Goal: Information Seeking & Learning: Learn about a topic

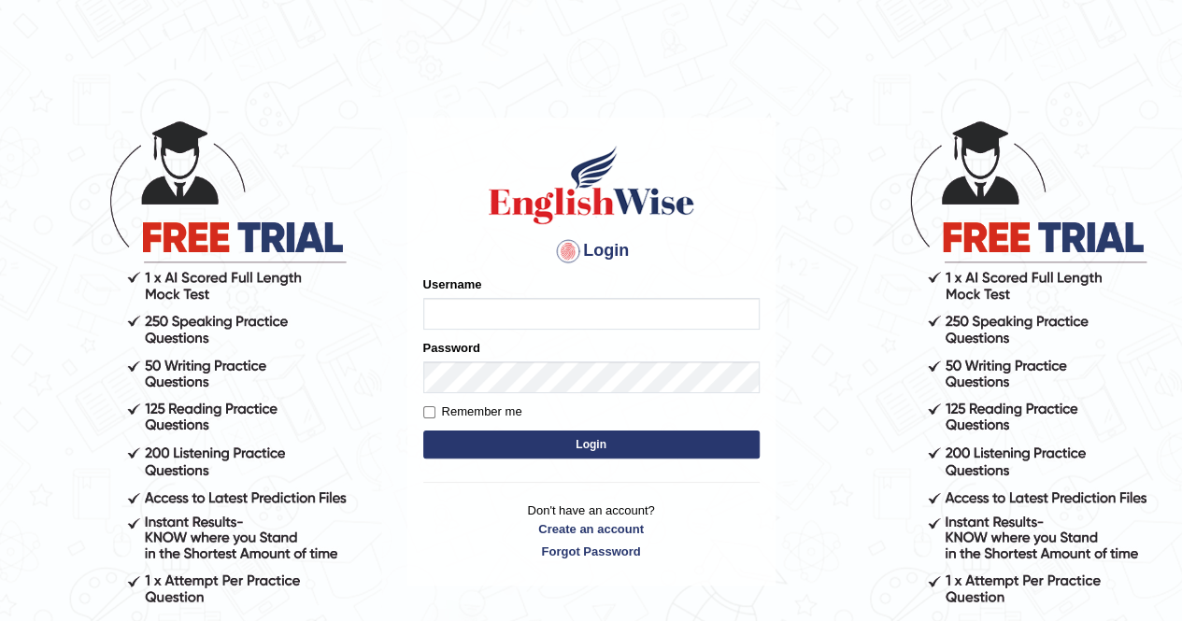
type input "Nomz1986"
click at [637, 440] on button "Login" at bounding box center [591, 445] width 336 height 28
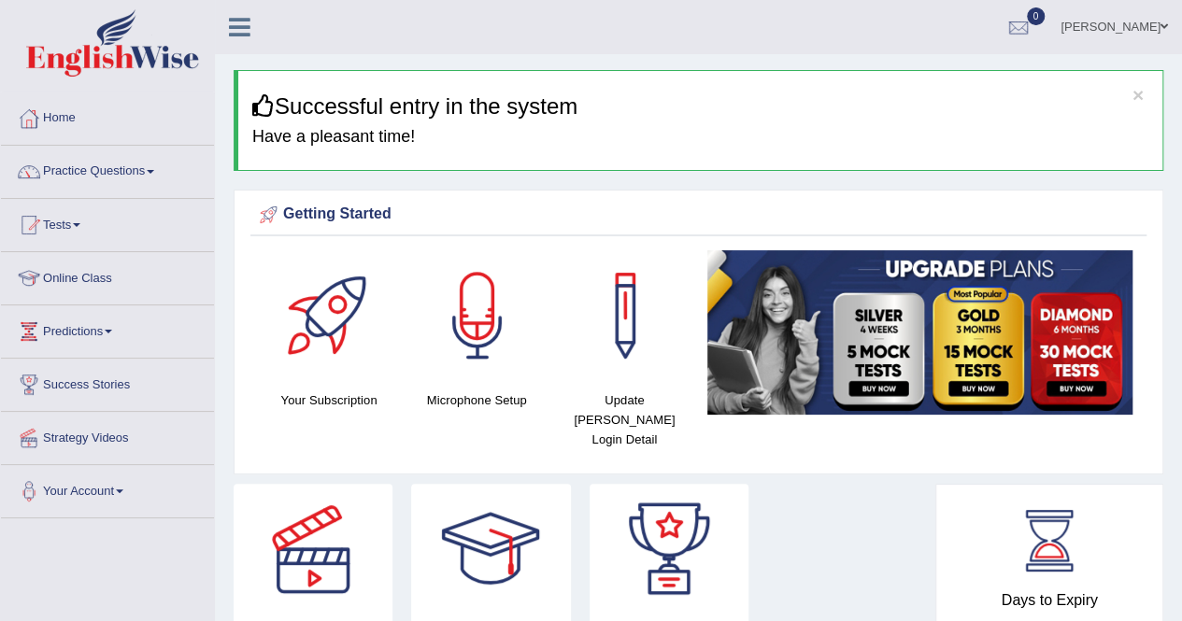
click at [161, 171] on link "Practice Questions" at bounding box center [107, 169] width 213 height 47
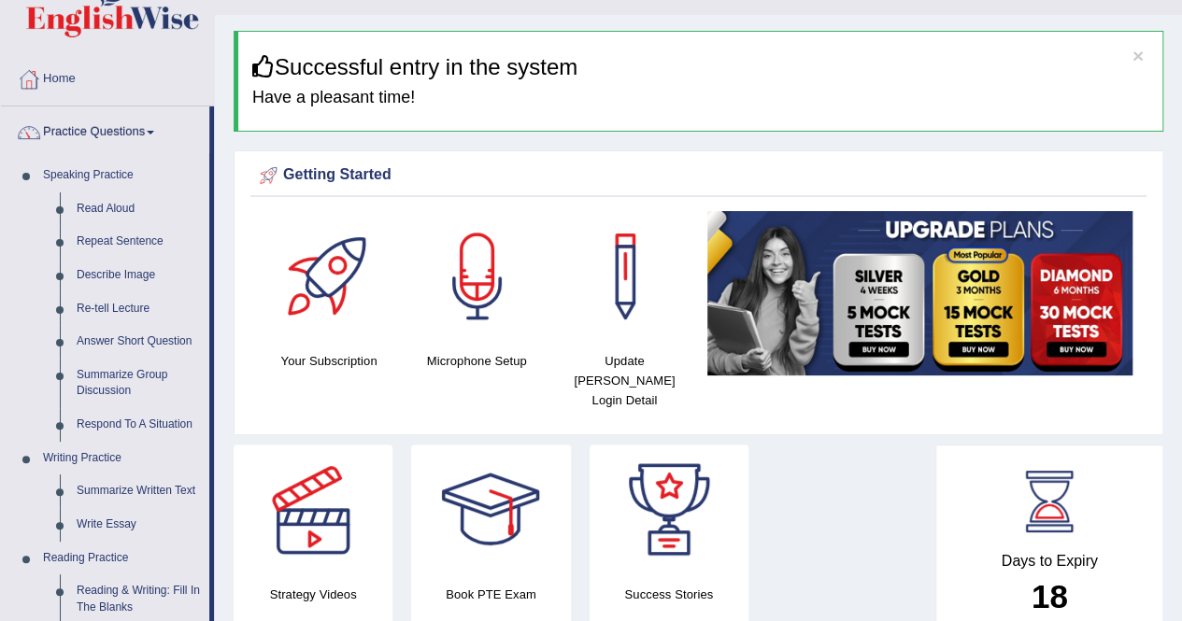
scroll to position [37, 0]
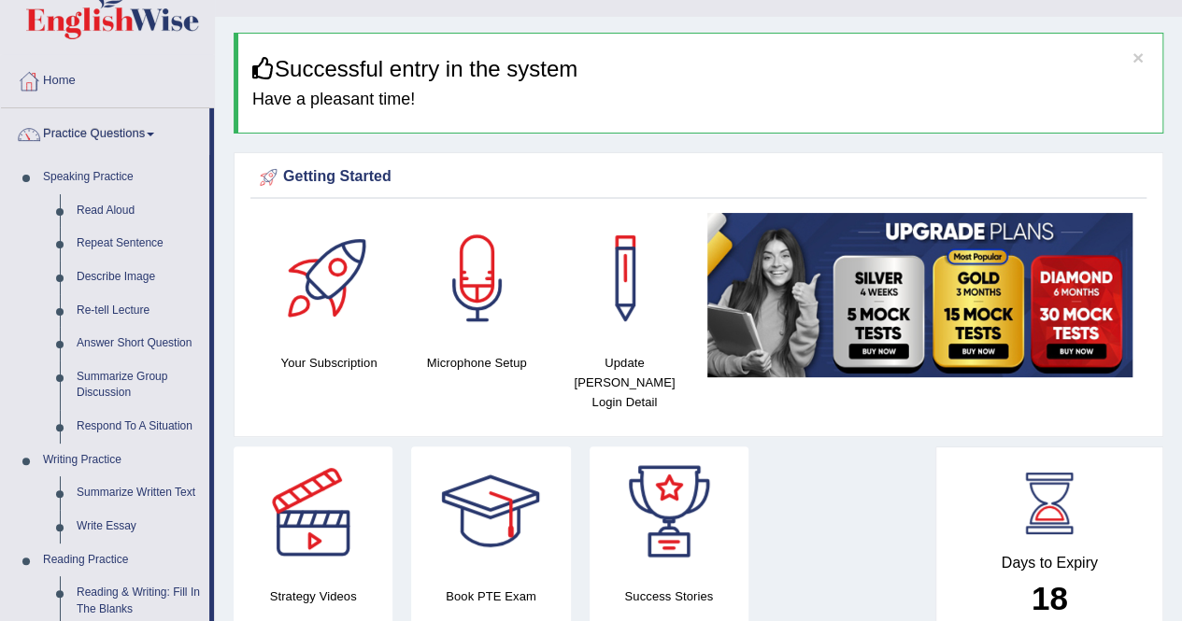
click at [994, 91] on h4 "Have a pleasant time!" at bounding box center [700, 100] width 896 height 19
click at [108, 533] on link "Write Essay" at bounding box center [138, 527] width 141 height 34
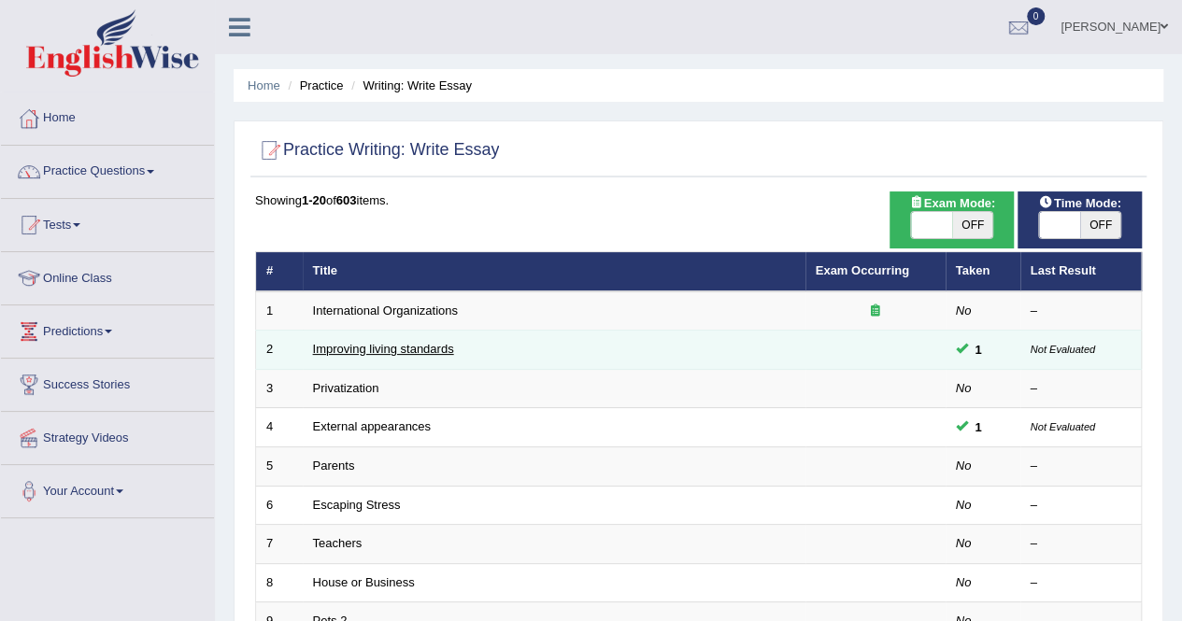
click at [375, 352] on link "Improving living standards" at bounding box center [383, 349] width 141 height 14
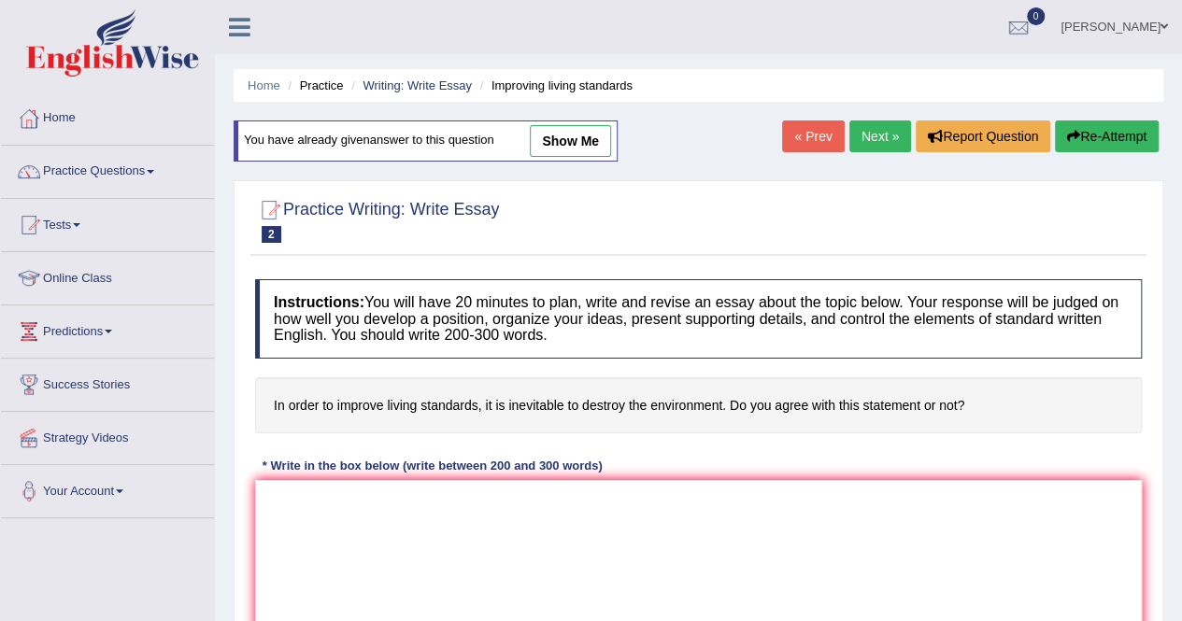
click at [581, 135] on link "show me" at bounding box center [570, 141] width 81 height 32
type textarea "The increasing influence of food demand on our lives has ignited numerous discu…"
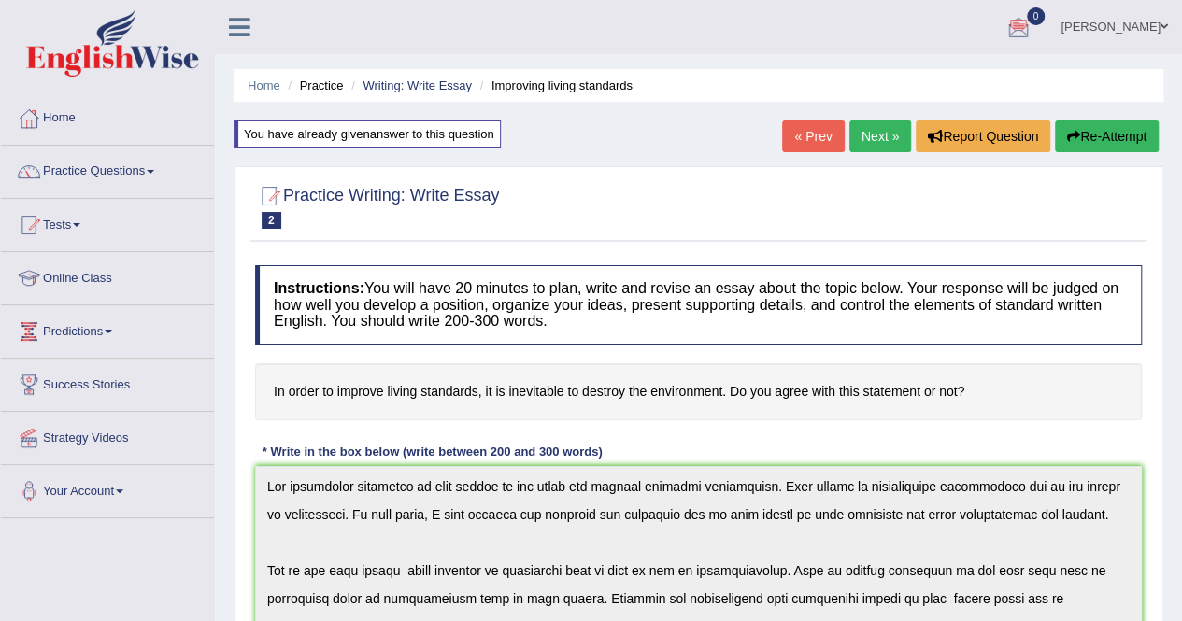
click at [151, 173] on link "Practice Questions" at bounding box center [107, 169] width 213 height 47
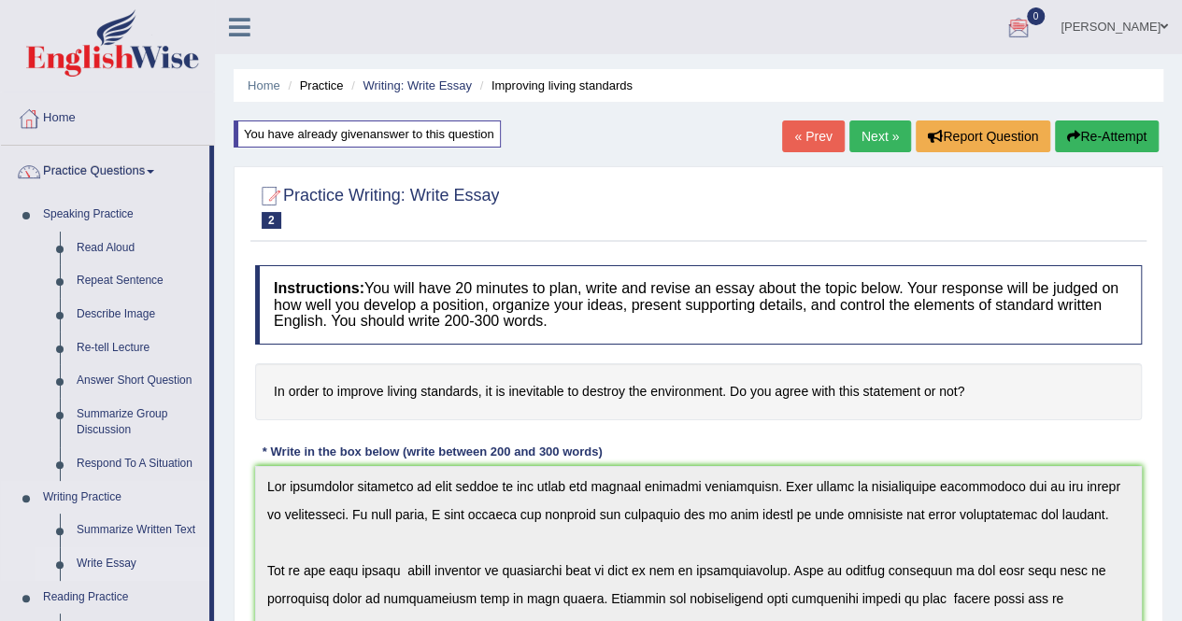
click at [118, 558] on link "Write Essay" at bounding box center [138, 564] width 141 height 34
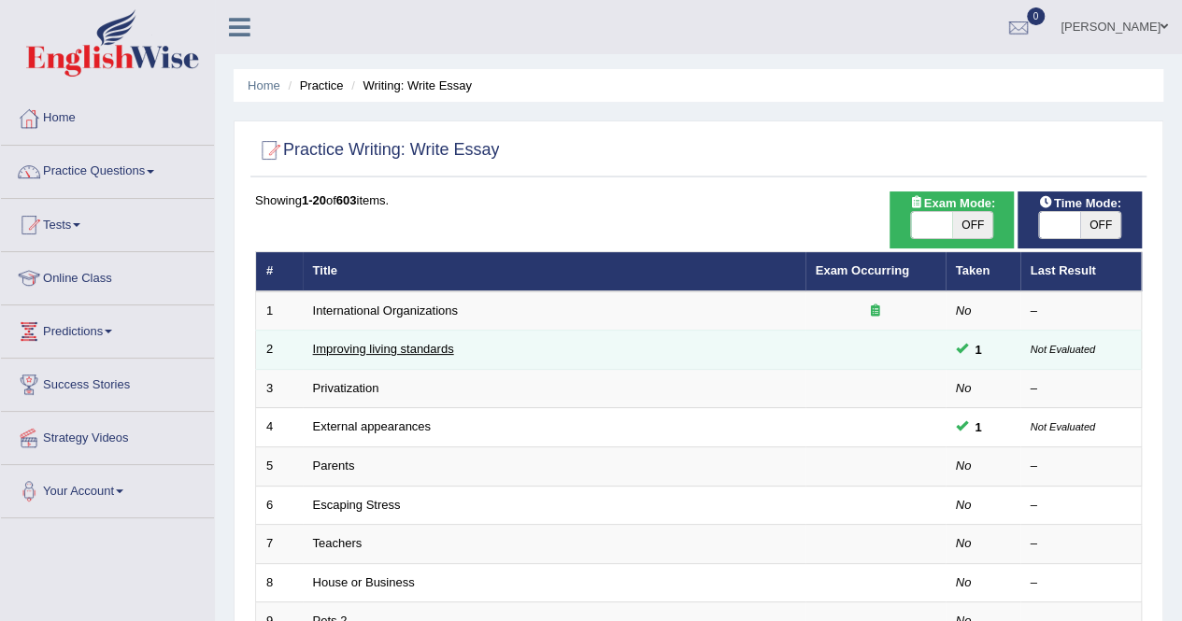
click at [368, 349] on link "Improving living standards" at bounding box center [383, 349] width 141 height 14
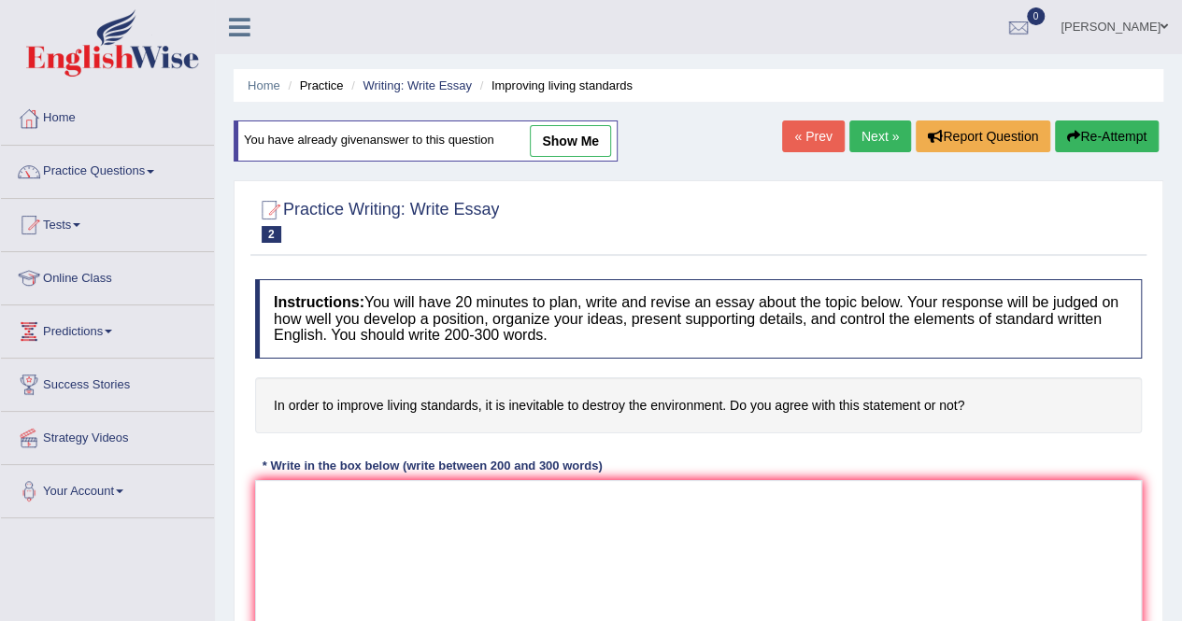
click at [154, 170] on span at bounding box center [150, 172] width 7 height 4
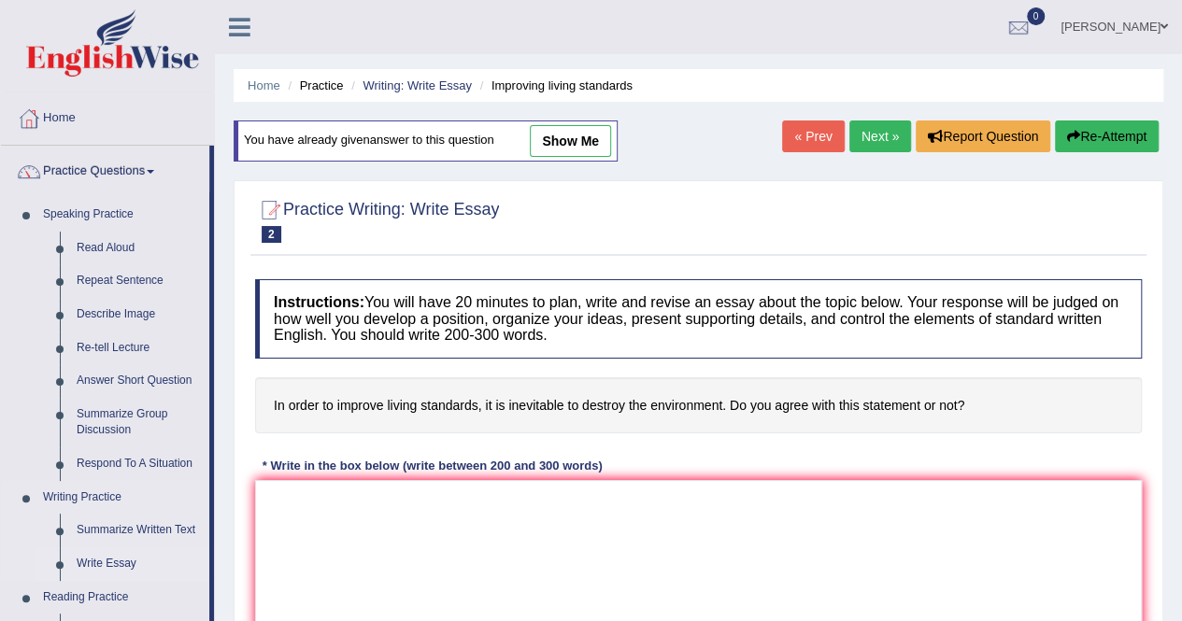
click at [94, 564] on link "Write Essay" at bounding box center [138, 564] width 141 height 34
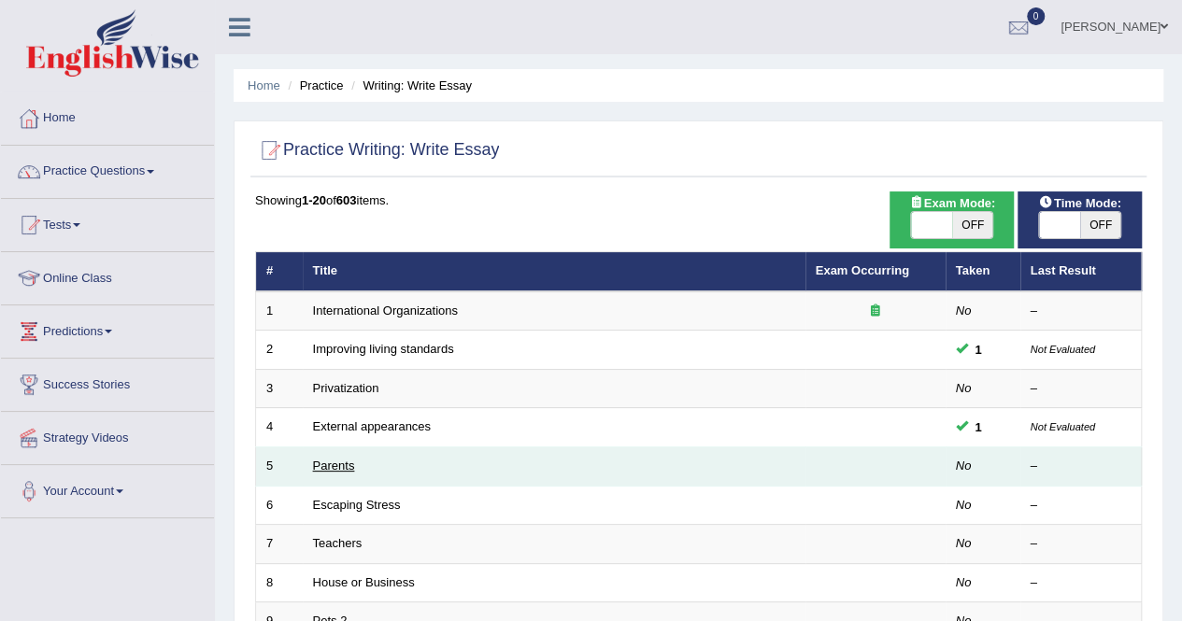
click at [350, 469] on link "Parents" at bounding box center [334, 466] width 42 height 14
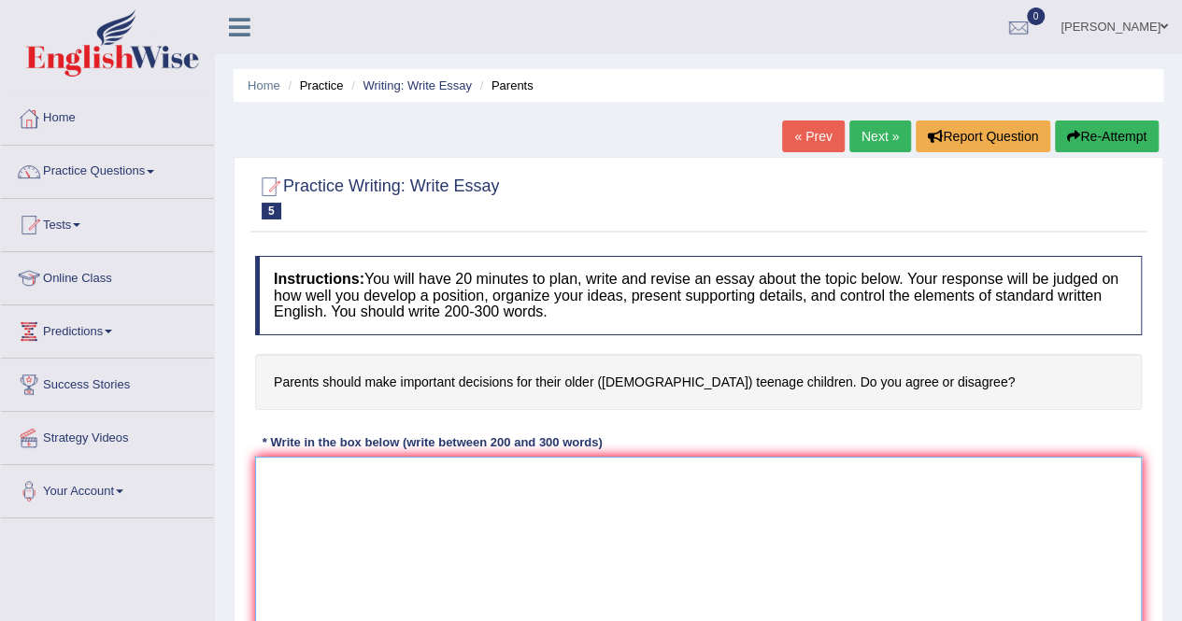
click at [456, 477] on textarea at bounding box center [698, 547] width 887 height 181
type textarea "i"
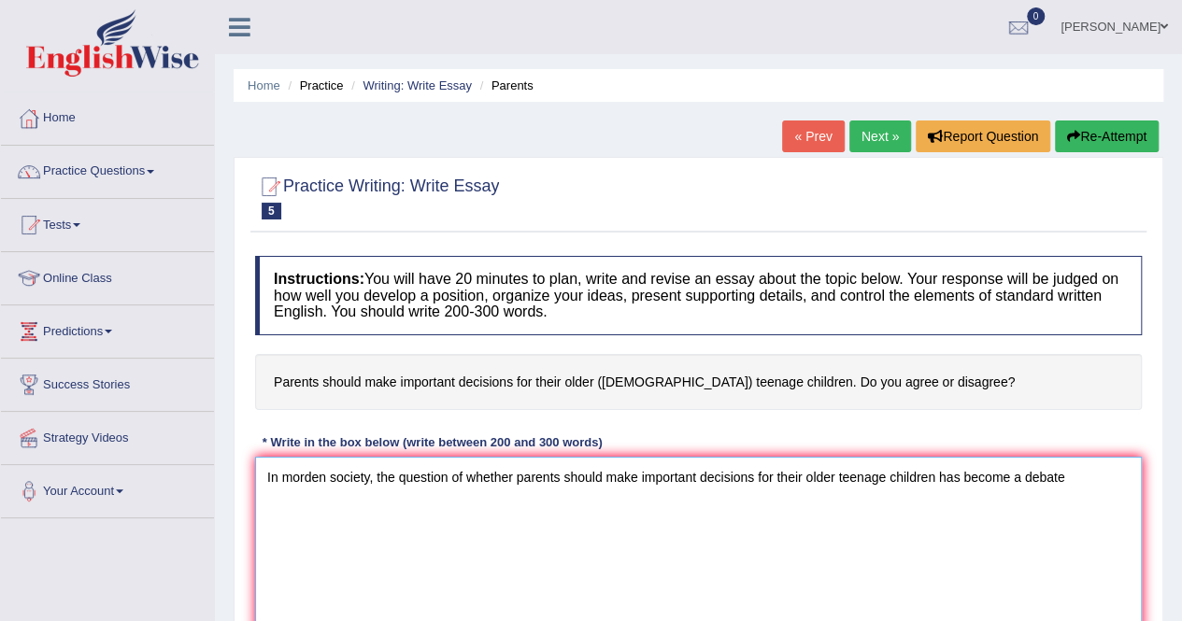
click at [1022, 478] on textarea "In morden society, the question of whether parents should make important decisi…" at bounding box center [698, 547] width 887 height 181
click at [1129, 479] on textarea "In morden society, the question of whether parents should make important decisi…" at bounding box center [698, 547] width 887 height 181
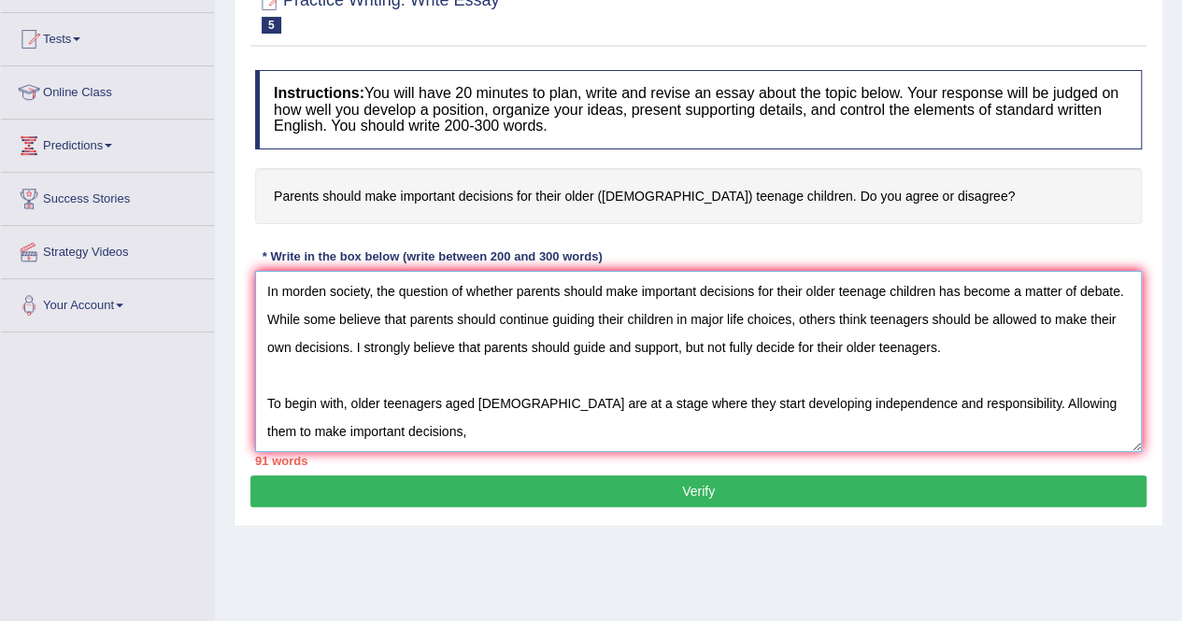
scroll to position [188, 0]
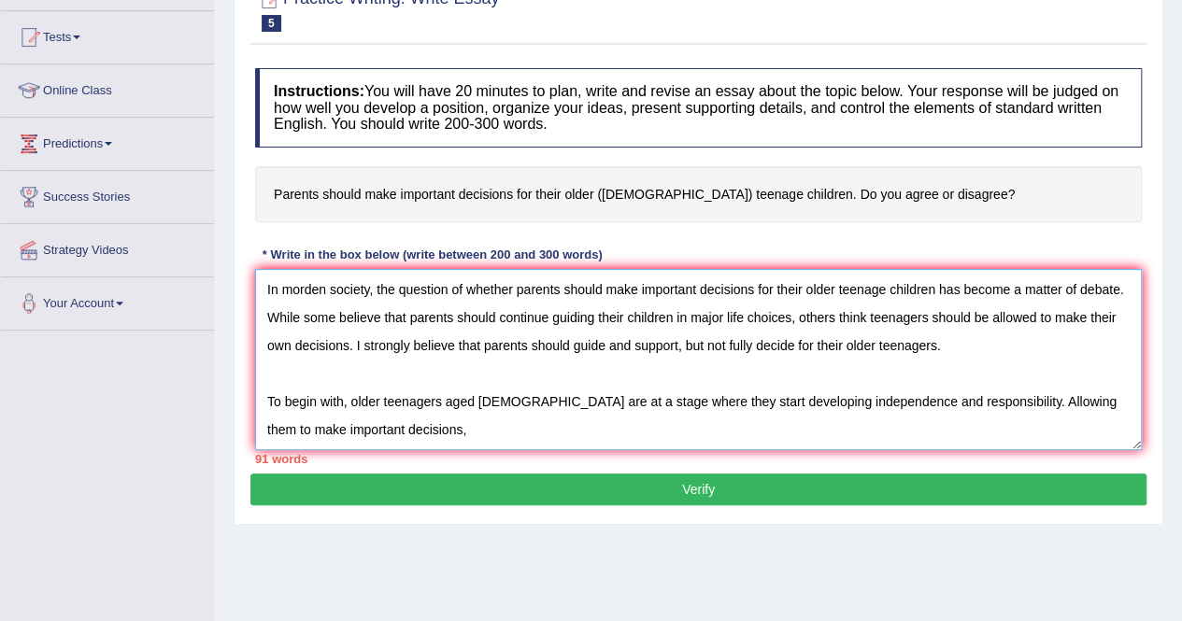
click at [389, 423] on textarea "In morden society, the question of whether parents should make important decisi…" at bounding box center [698, 359] width 887 height 181
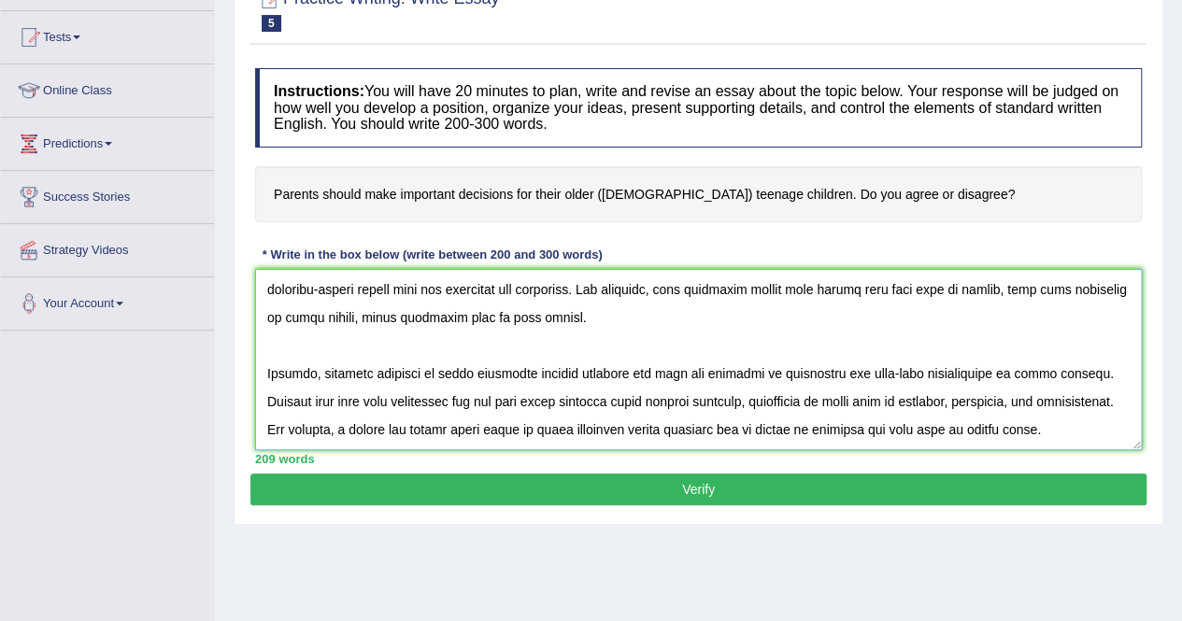
scroll to position [240, 0]
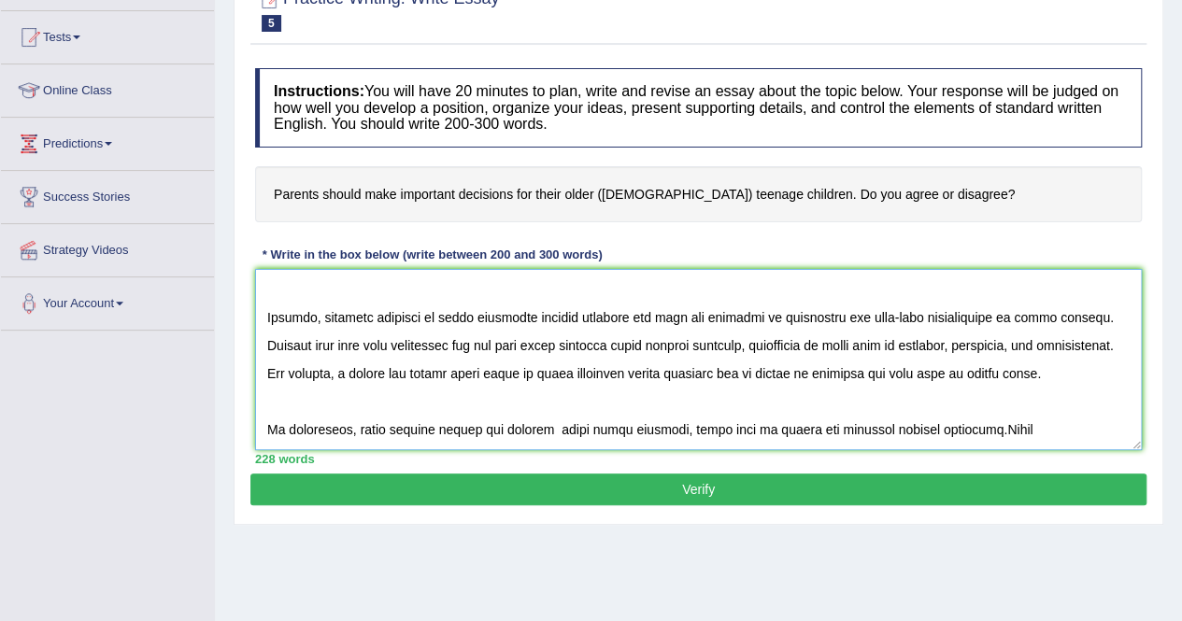
click at [966, 435] on textarea at bounding box center [698, 359] width 887 height 181
click at [1003, 435] on textarea at bounding box center [698, 359] width 887 height 181
click at [1000, 438] on textarea at bounding box center [698, 359] width 887 height 181
click at [1052, 433] on textarea at bounding box center [698, 359] width 887 height 181
click at [1073, 434] on textarea at bounding box center [698, 359] width 887 height 181
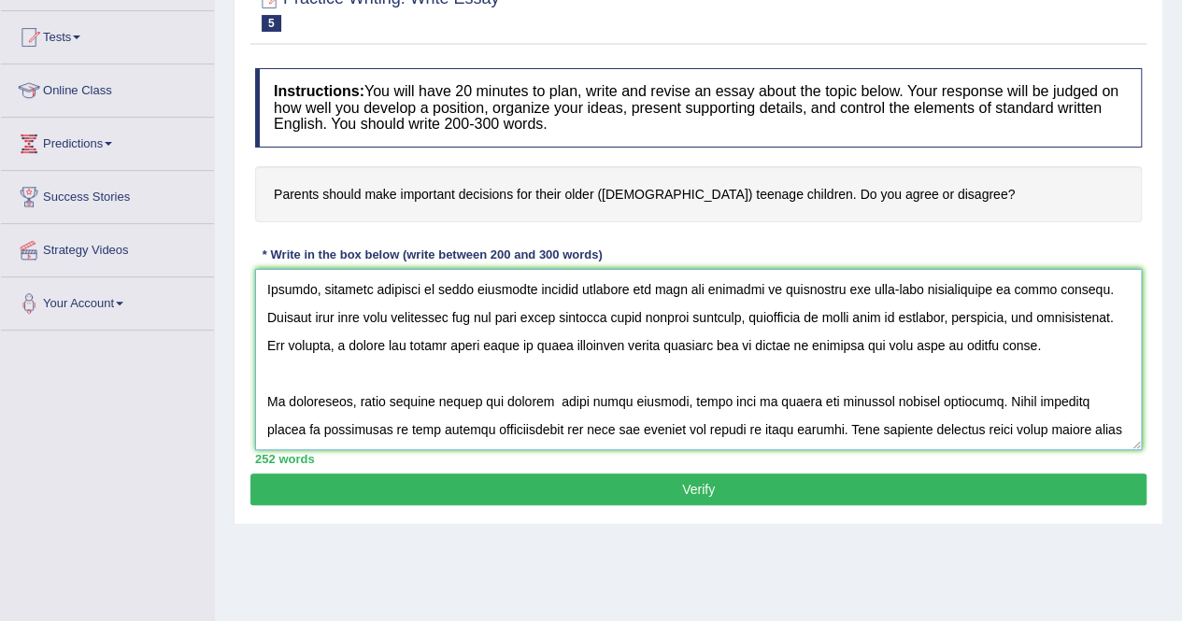
scroll to position [296, 0]
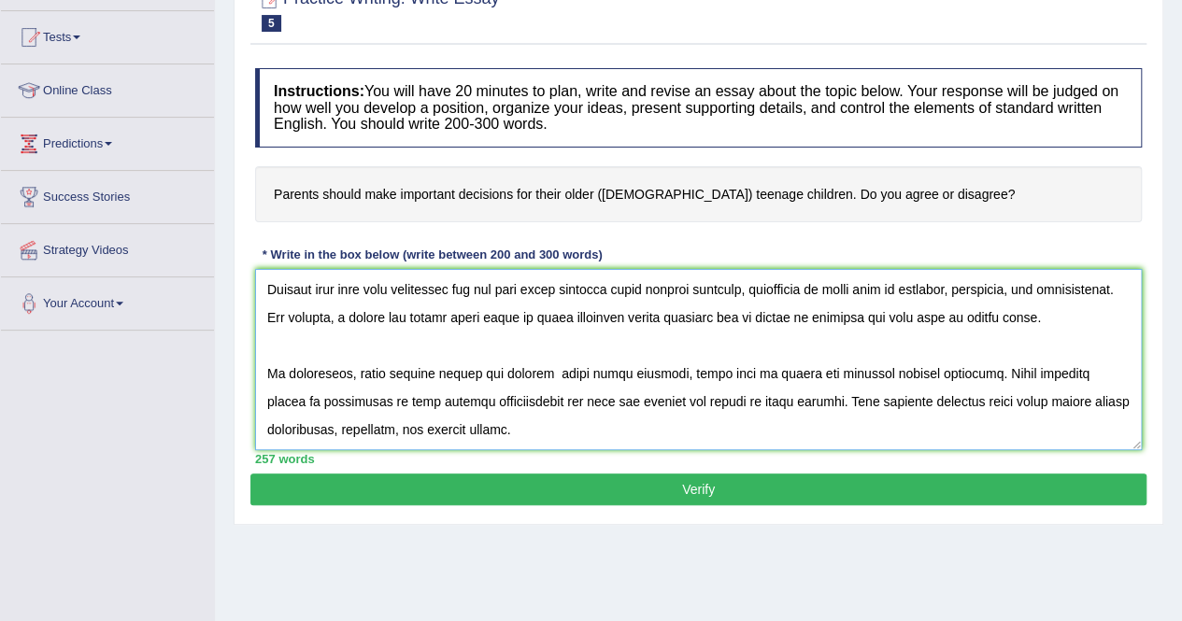
type textarea "In morden society, the question of whether parents should make important decisi…"
click at [699, 479] on button "Verify" at bounding box center [698, 490] width 896 height 32
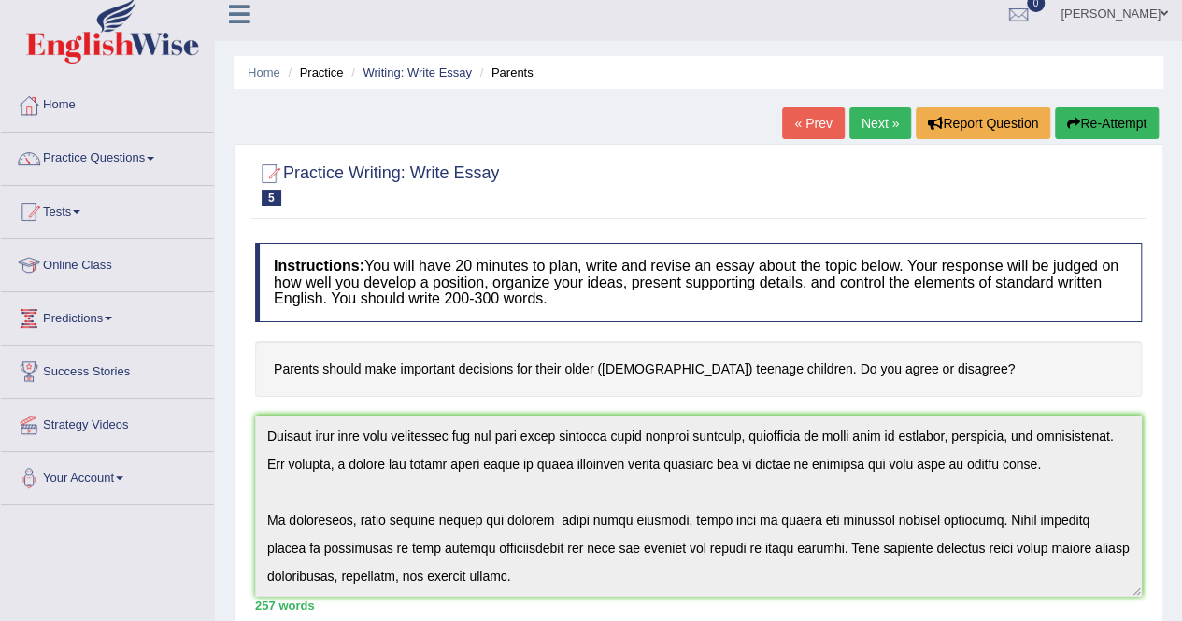
scroll to position [0, 0]
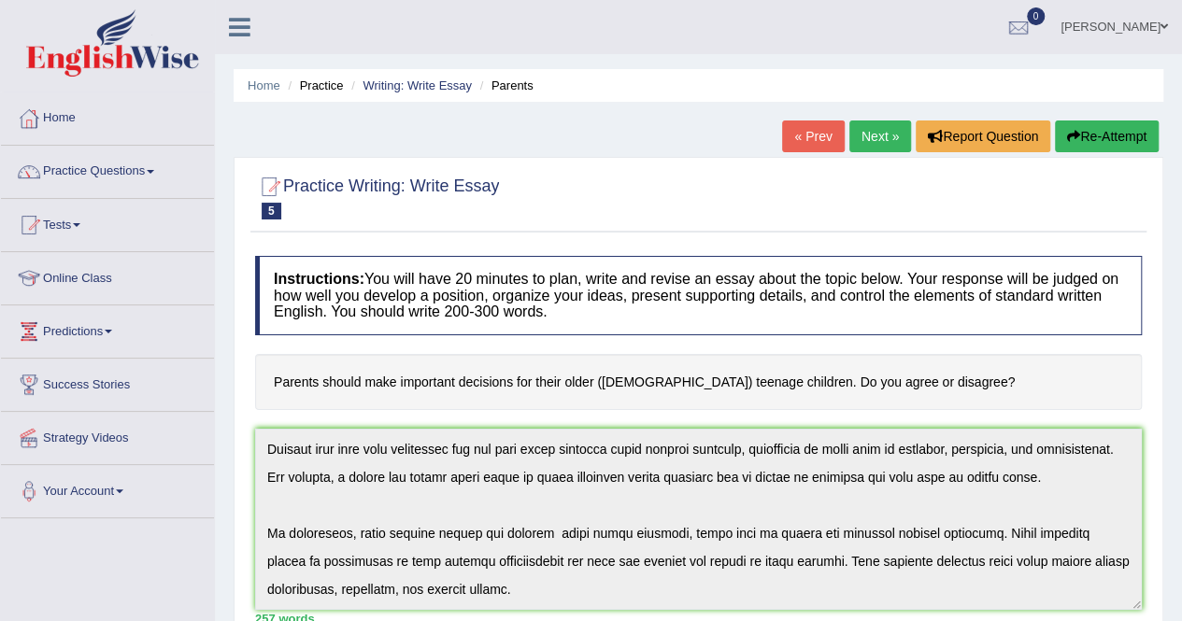
click at [887, 141] on link "Next »" at bounding box center [880, 137] width 62 height 32
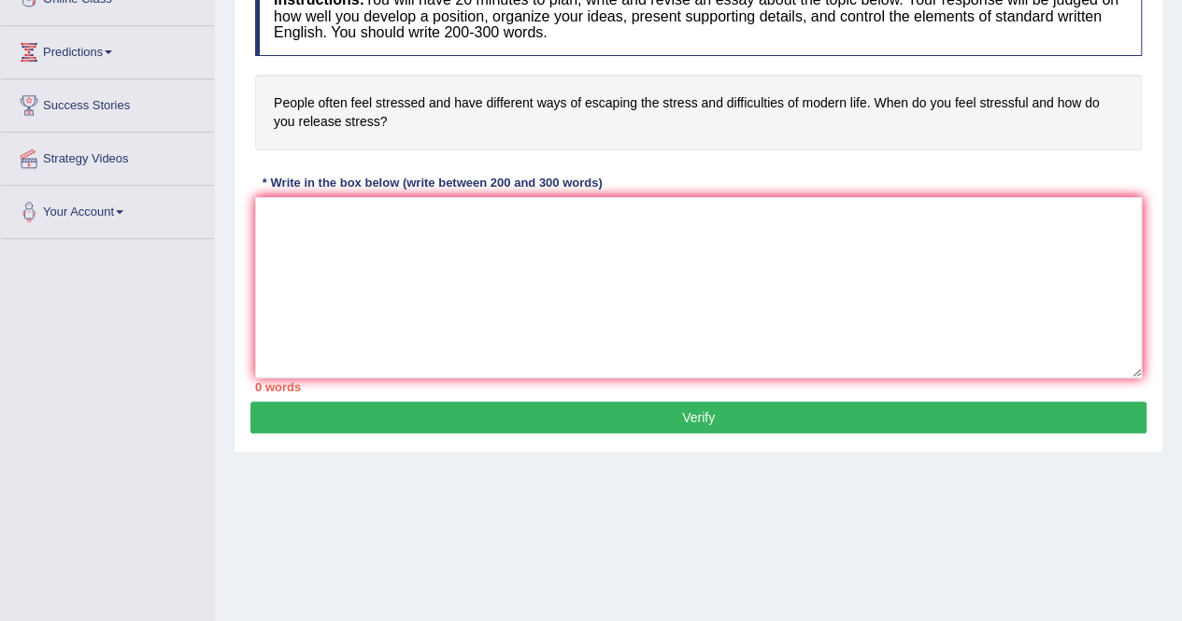
scroll to position [262, 0]
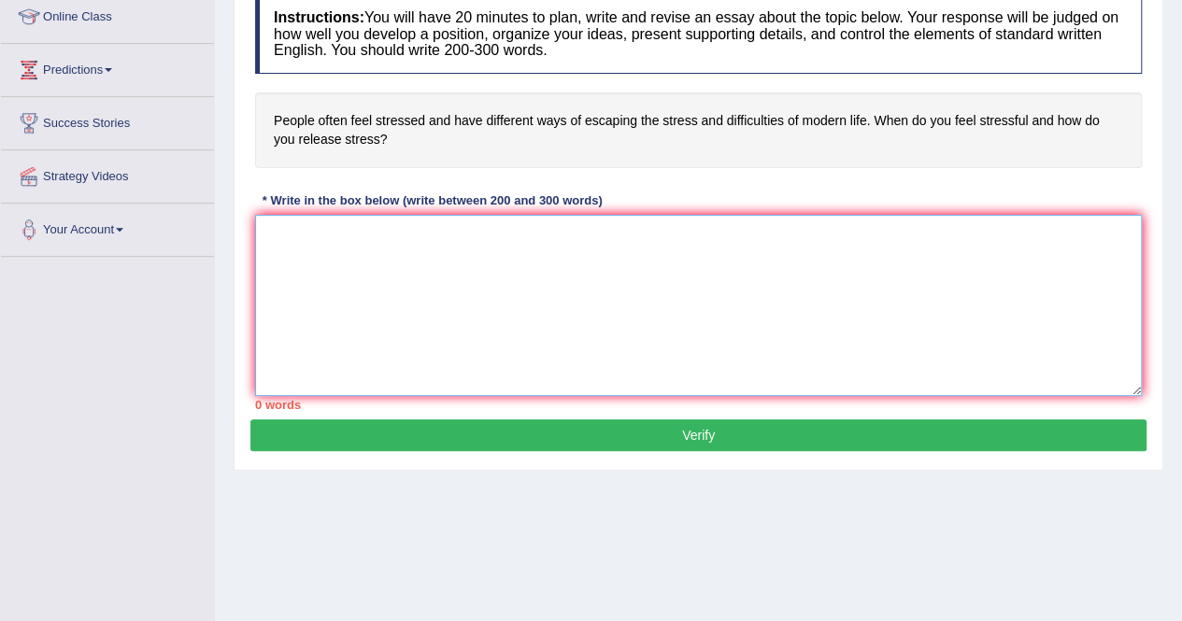
click at [272, 227] on textarea at bounding box center [698, 305] width 887 height 181
type textarea "i"
click at [269, 233] on textarea at bounding box center [698, 305] width 887 height 181
click at [476, 231] on textarea "In this morden world people often" at bounding box center [698, 305] width 887 height 181
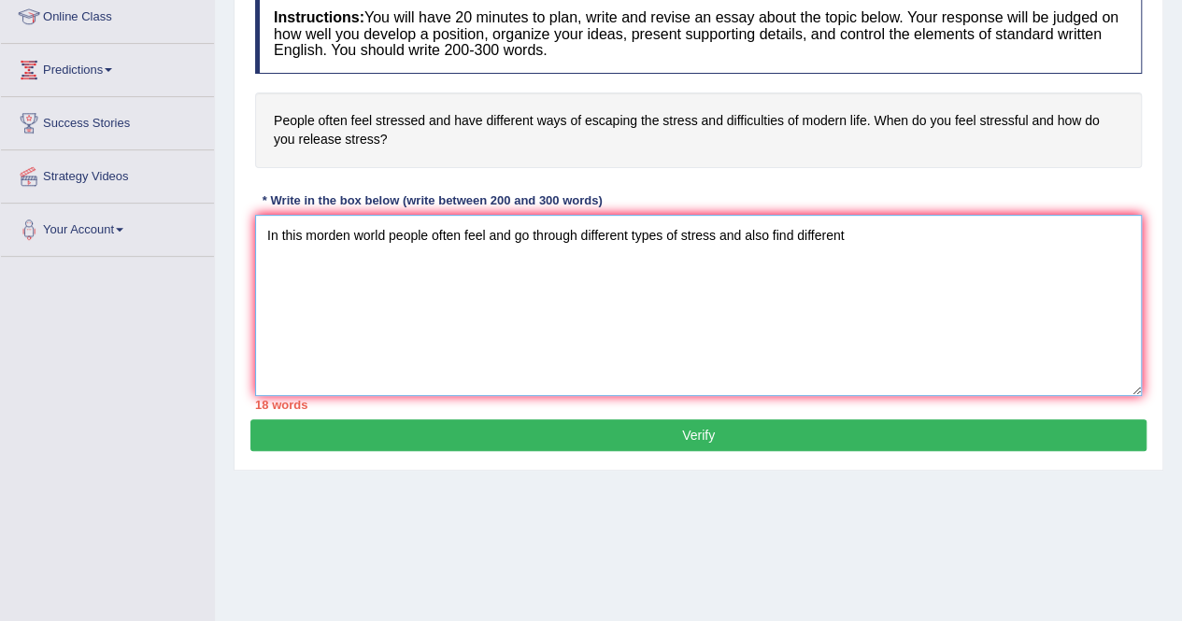
click at [854, 229] on textarea "In this morden world people often feel and go through different types of stress…" at bounding box center [698, 305] width 887 height 181
click at [509, 231] on textarea "In this morden world people often feel and go through different types of stress…" at bounding box center [698, 305] width 887 height 181
click at [766, 233] on textarea "In this morden world people often feel and go through different types of stress…" at bounding box center [698, 305] width 887 height 181
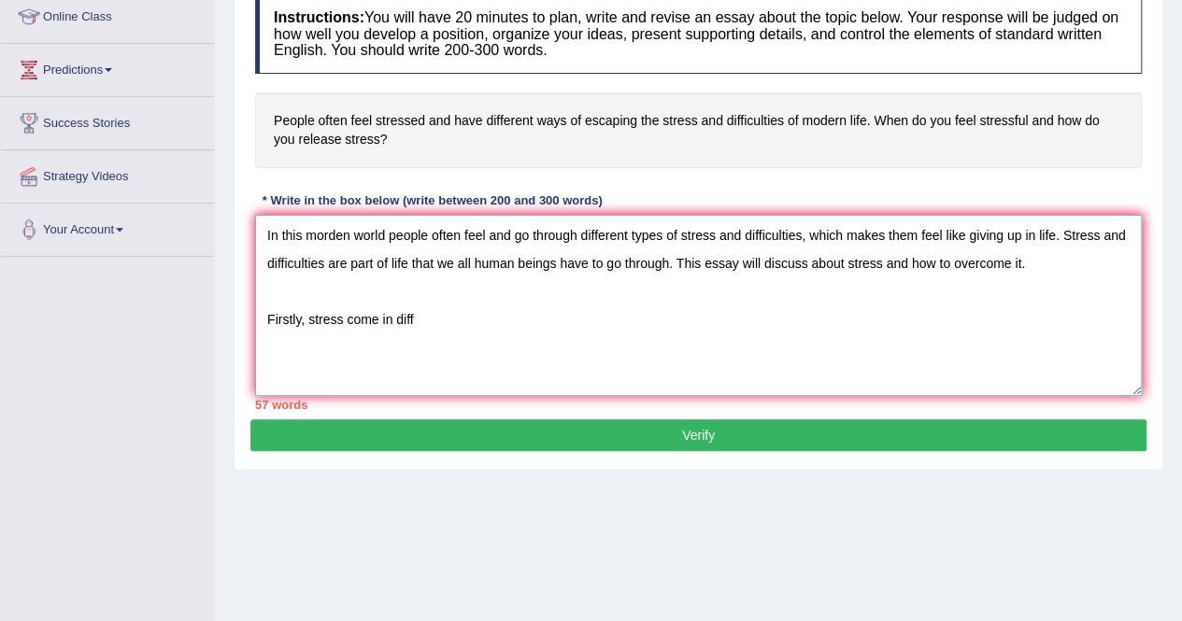
click at [378, 320] on textarea "In this morden world people often feel and go through different types of stress…" at bounding box center [698, 305] width 887 height 181
click at [419, 315] on textarea "In this morden world people often feel and go through different types of stress…" at bounding box center [698, 305] width 887 height 181
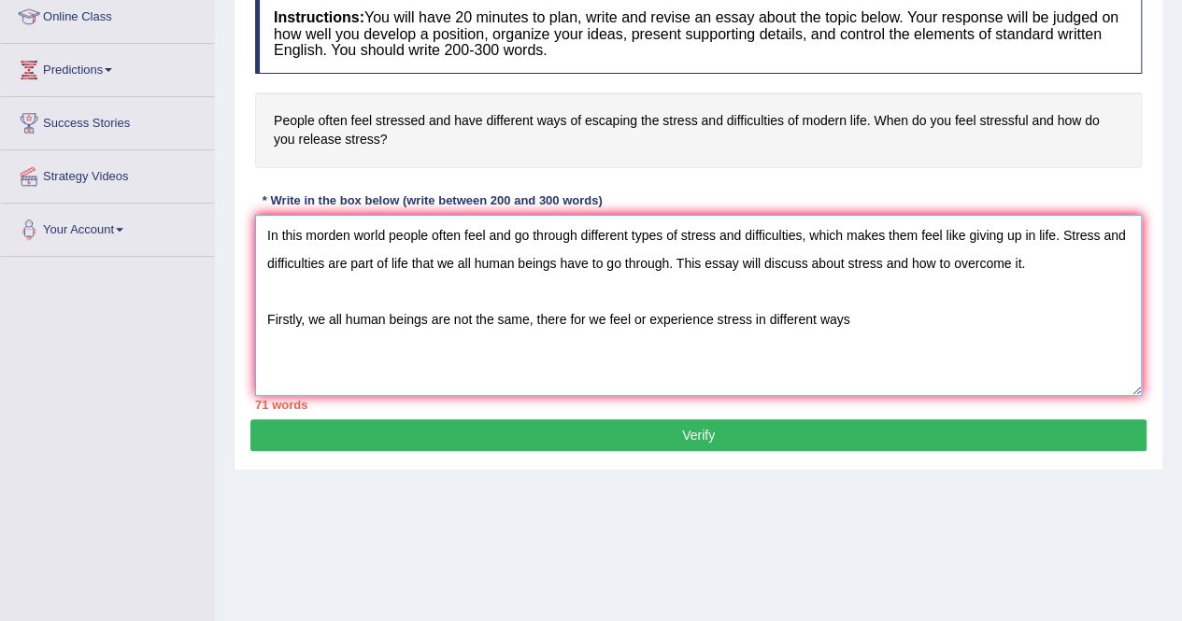
click at [325, 320] on textarea "In this morden world people often feel and go through different types of stress…" at bounding box center [698, 305] width 887 height 181
click at [348, 309] on textarea "In this morden world people often feel and go through different types of stress…" at bounding box center [698, 305] width 887 height 181
click at [333, 313] on textarea "In this morden world people often feel and go through different types of stress…" at bounding box center [698, 305] width 887 height 181
click at [859, 305] on textarea "In this morden world people often feel and go through different types of stress…" at bounding box center [698, 305] width 887 height 181
type textarea "In this morden world people often feel and go through different types of stress…"
